Goal: Find specific page/section: Find specific page/section

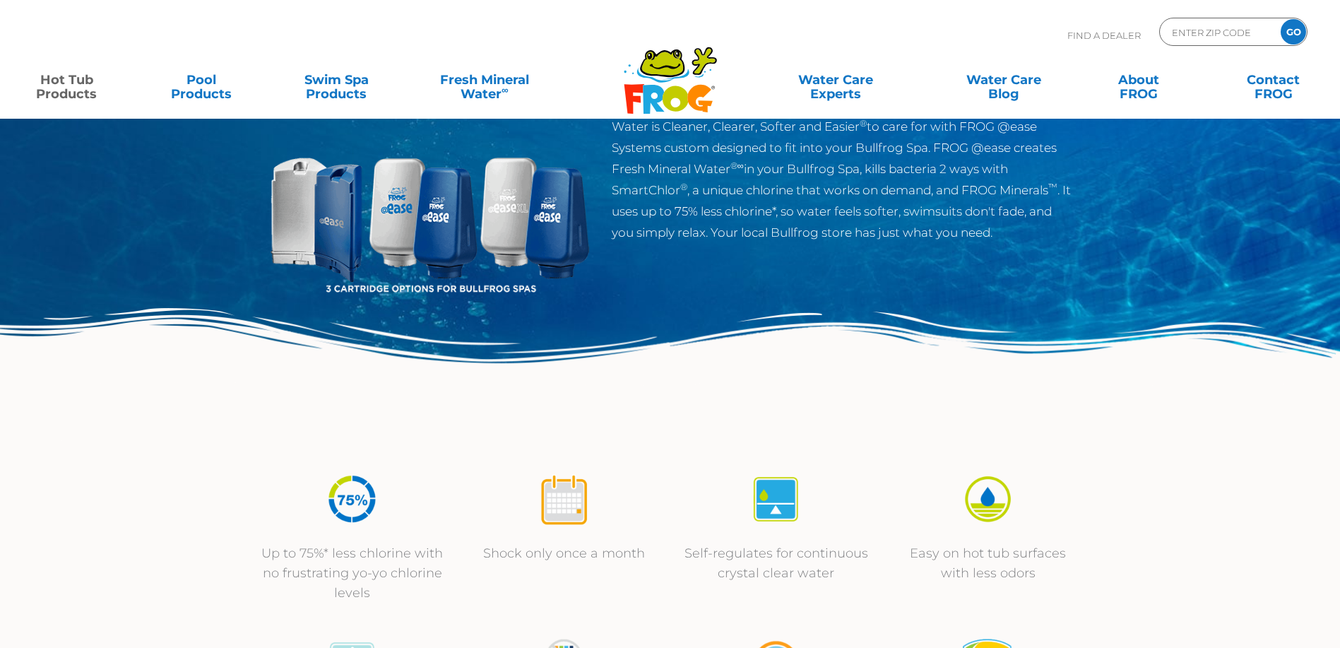
scroll to position [212, 0]
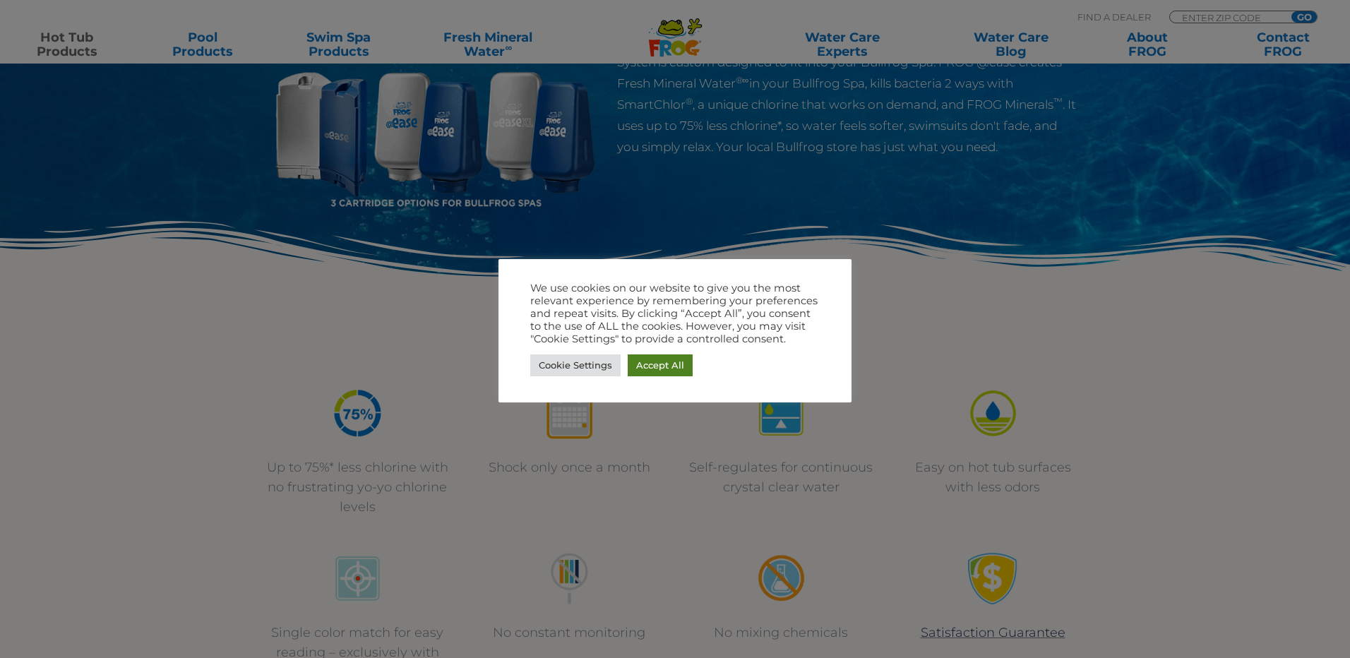
click at [660, 361] on link "Accept All" at bounding box center [660, 366] width 65 height 22
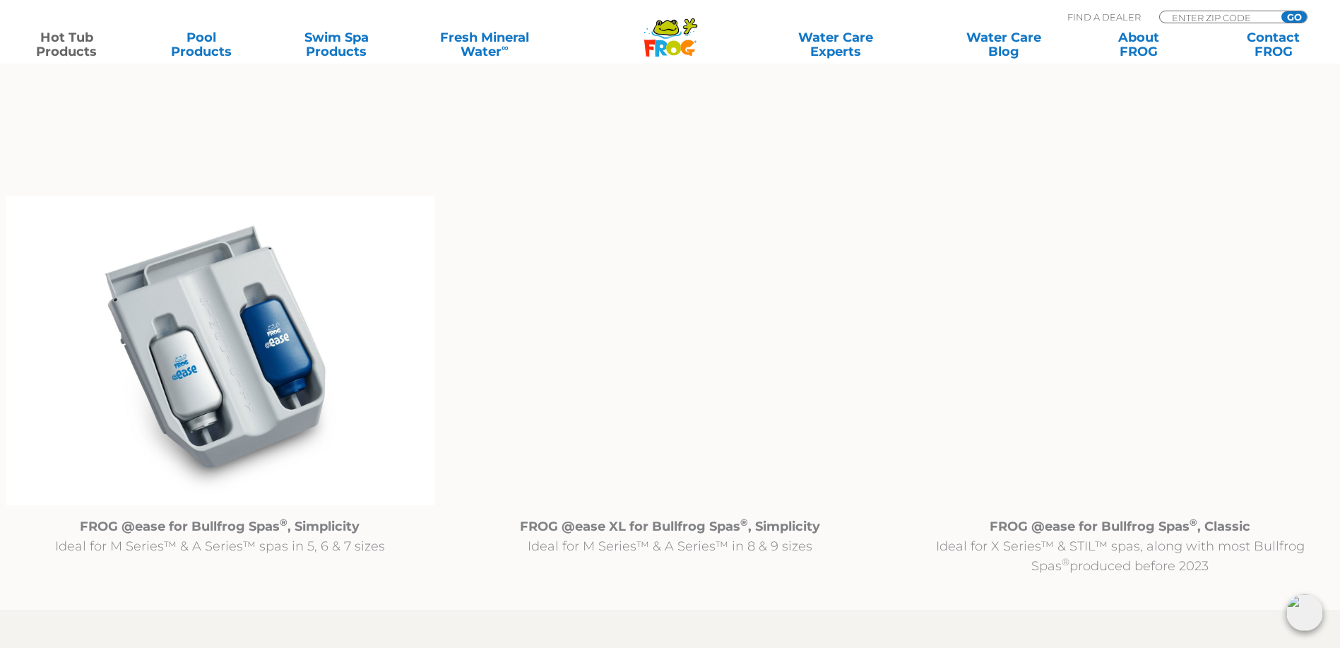
scroll to position [1342, 0]
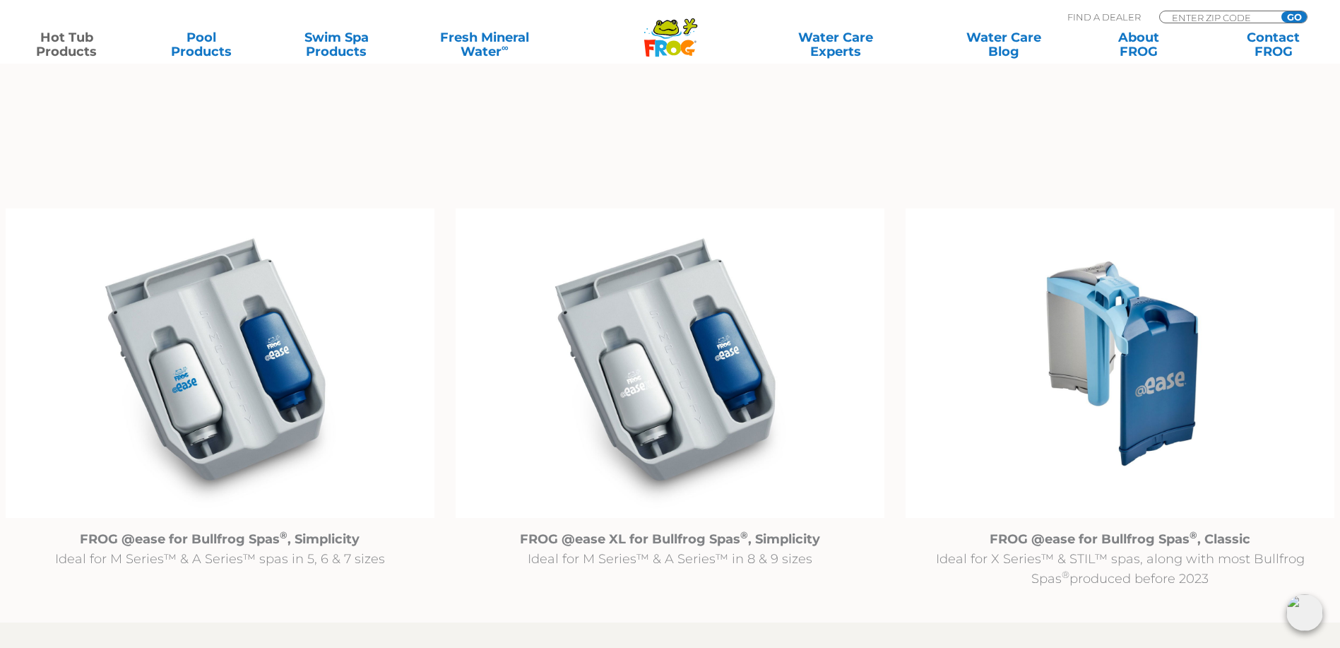
click at [1132, 400] on img at bounding box center [1119, 362] width 429 height 309
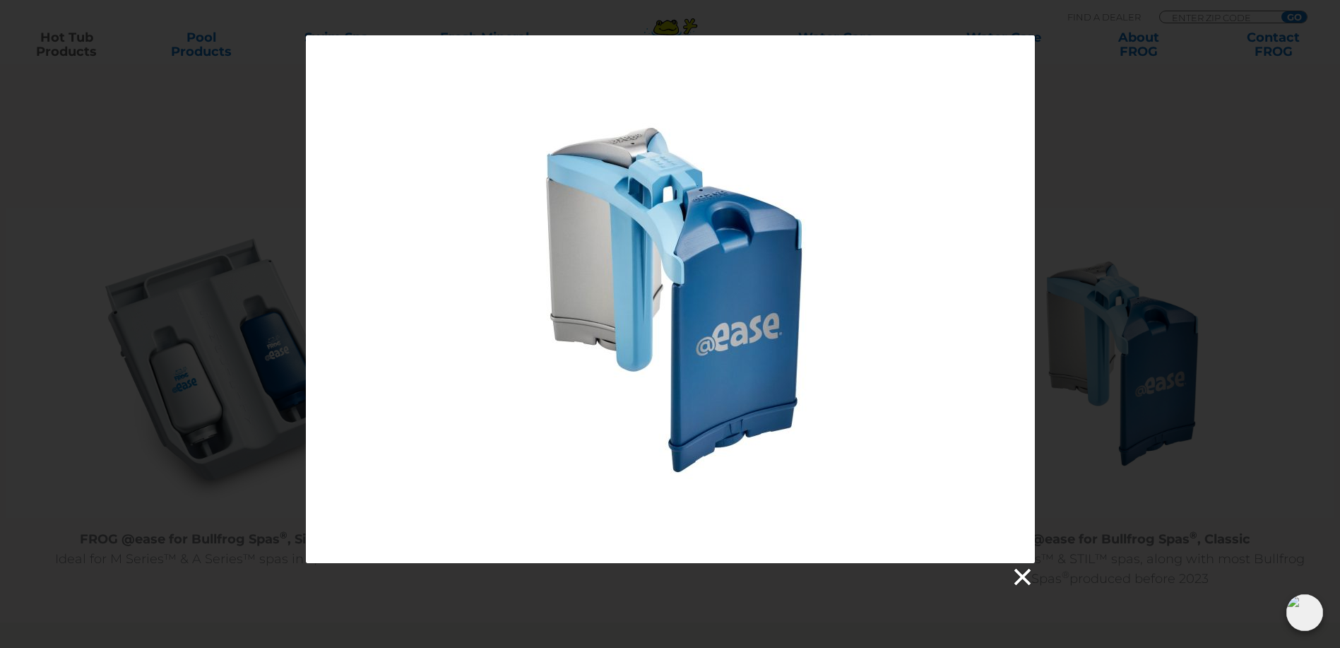
click at [1016, 571] on link at bounding box center [1021, 576] width 21 height 21
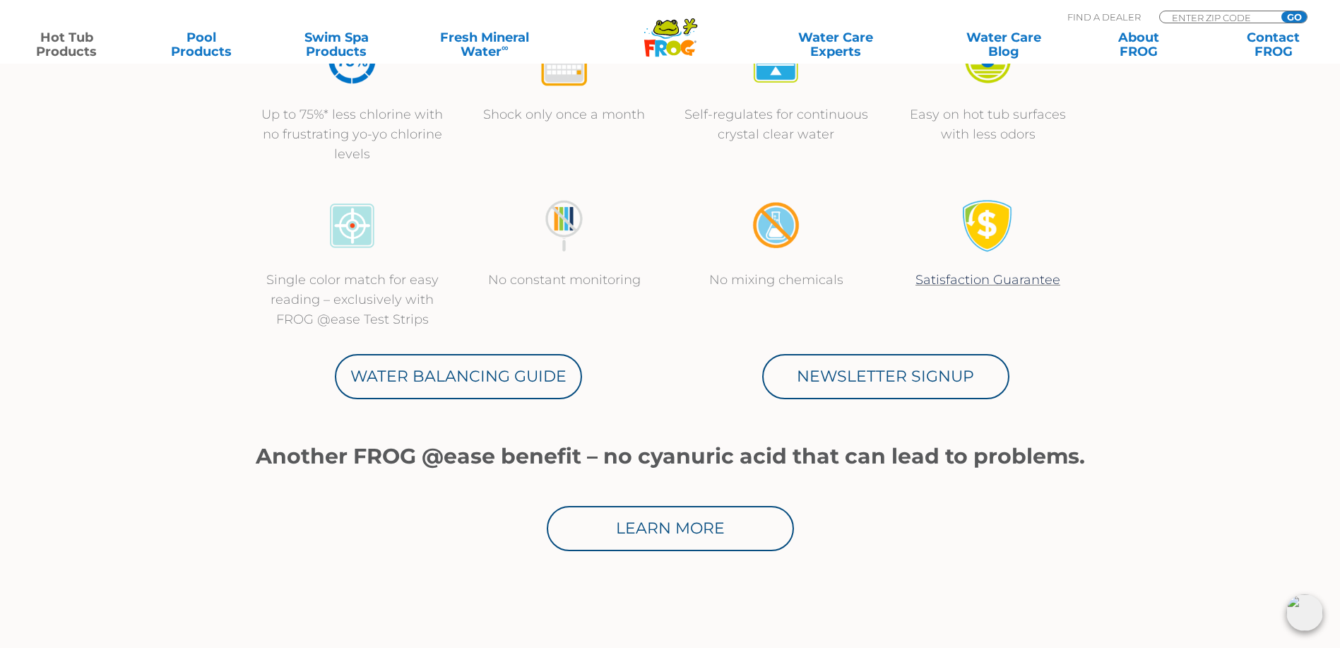
scroll to position [212, 0]
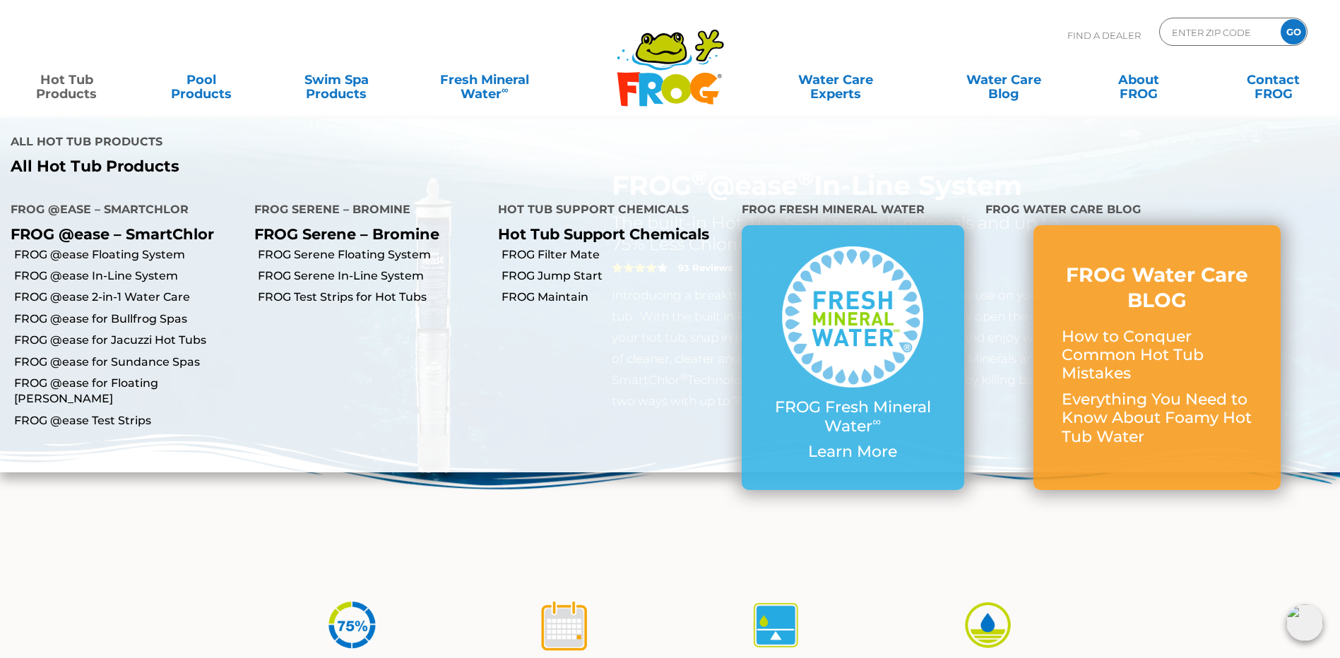
click at [52, 83] on link "Hot Tub Products" at bounding box center [66, 80] width 105 height 28
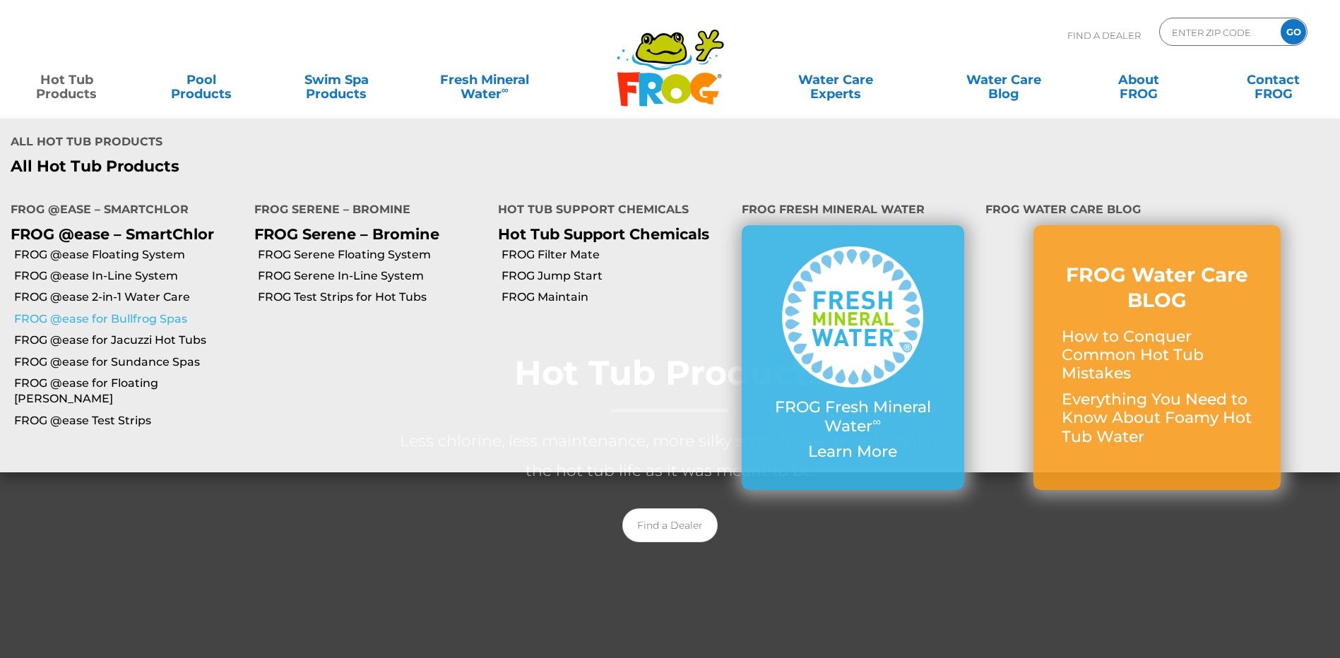
click at [39, 311] on link "FROG @ease for Bullfrog Spas" at bounding box center [129, 319] width 230 height 16
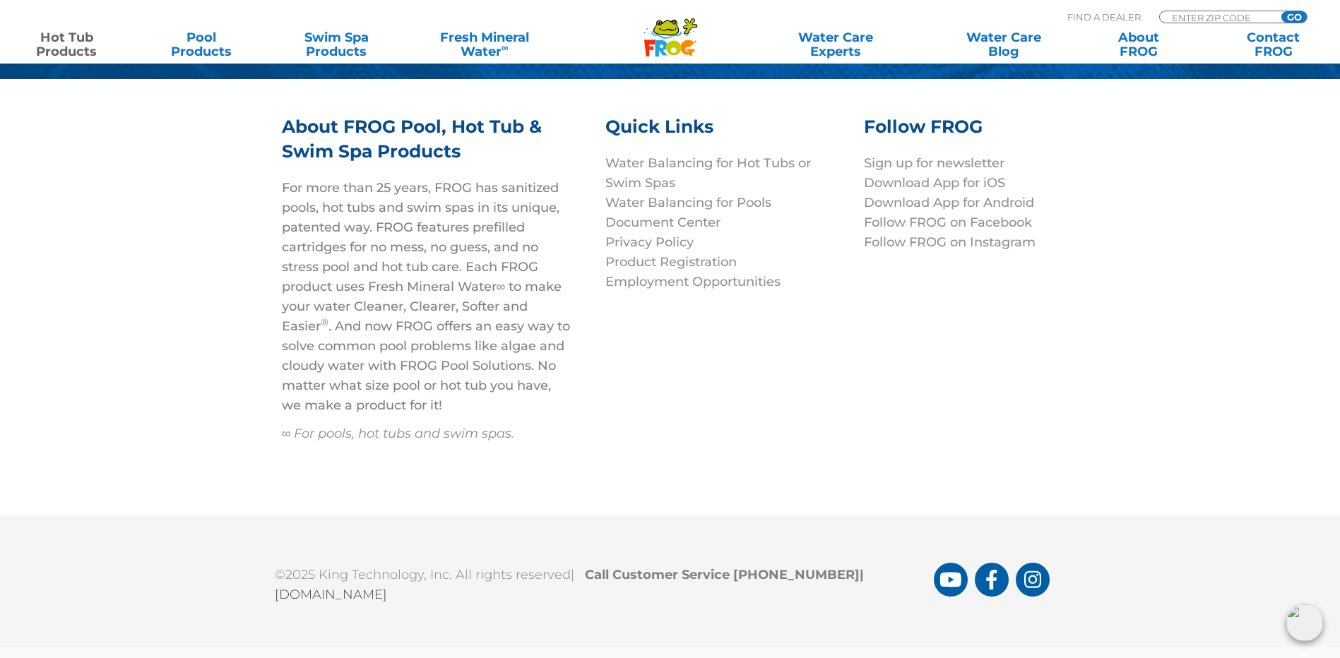
scroll to position [5586, 0]
